Goal: Navigation & Orientation: Understand site structure

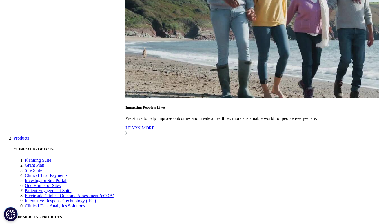
scroll to position [1371, 0]
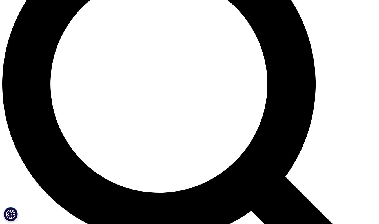
scroll to position [653, 0]
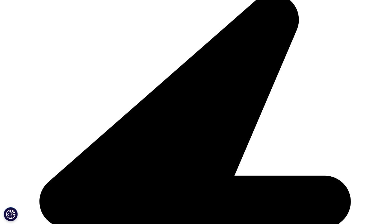
scroll to position [774, 0]
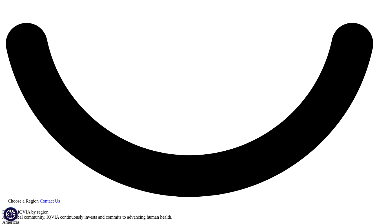
scroll to position [979, 0]
